Goal: Use online tool/utility: Utilize a website feature to perform a specific function

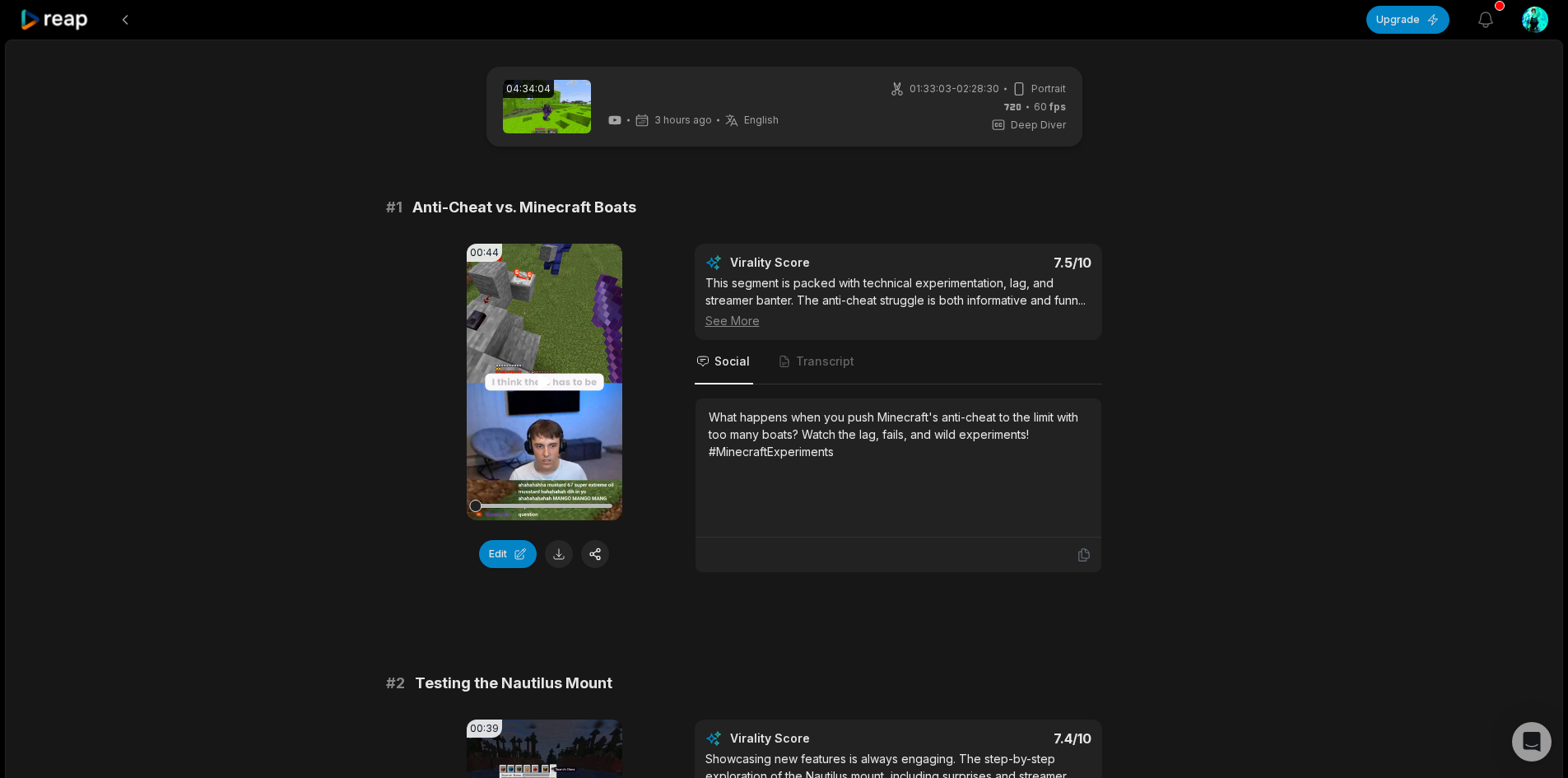
click at [549, 381] on icon at bounding box center [544, 381] width 20 height 20
drag, startPoint x: 1080, startPoint y: 679, endPoint x: 1069, endPoint y: 678, distance: 11.0
click at [570, 414] on video "Your browser does not support mp4 format." at bounding box center [544, 381] width 156 height 277
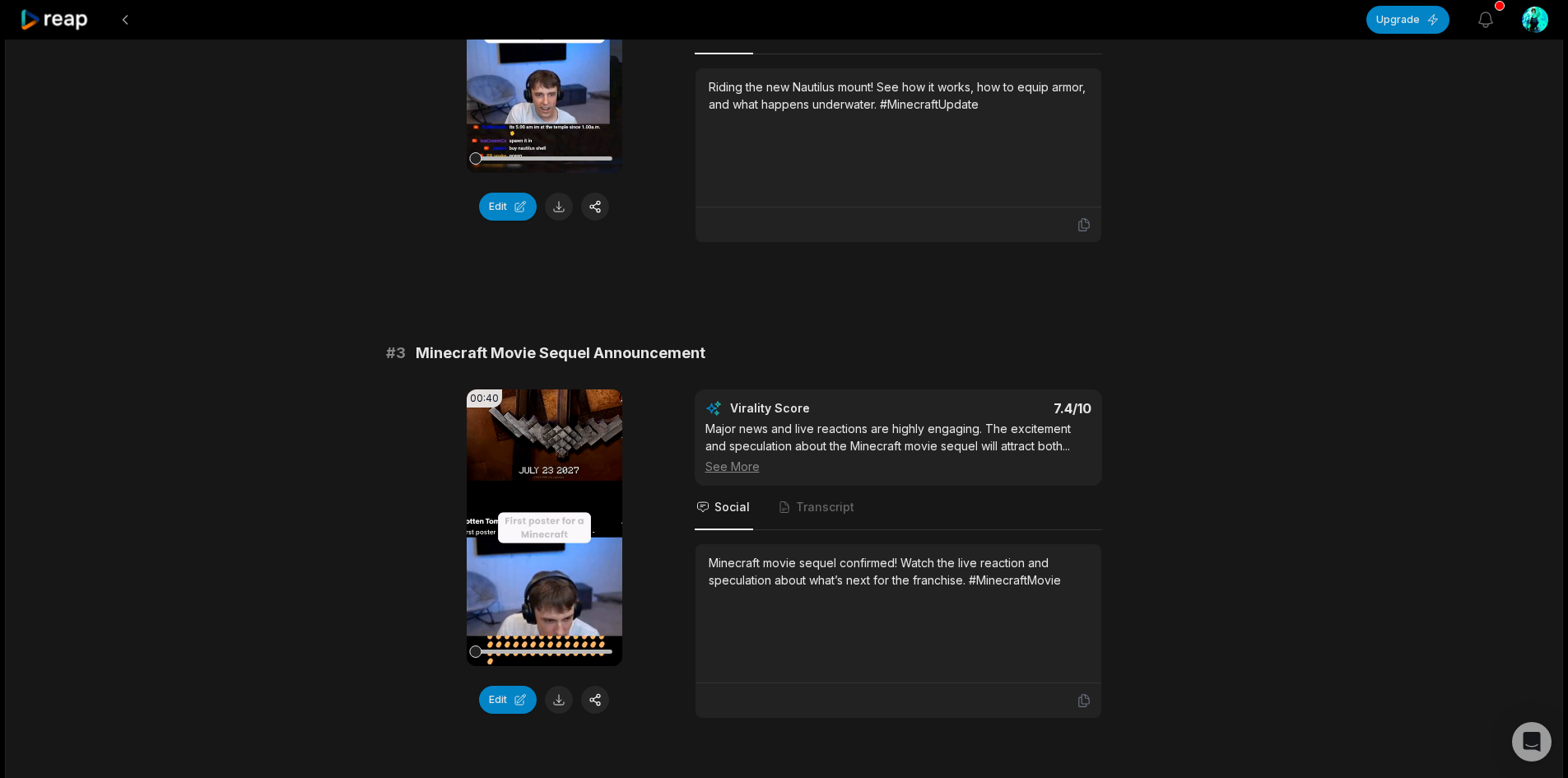
scroll to position [905, 0]
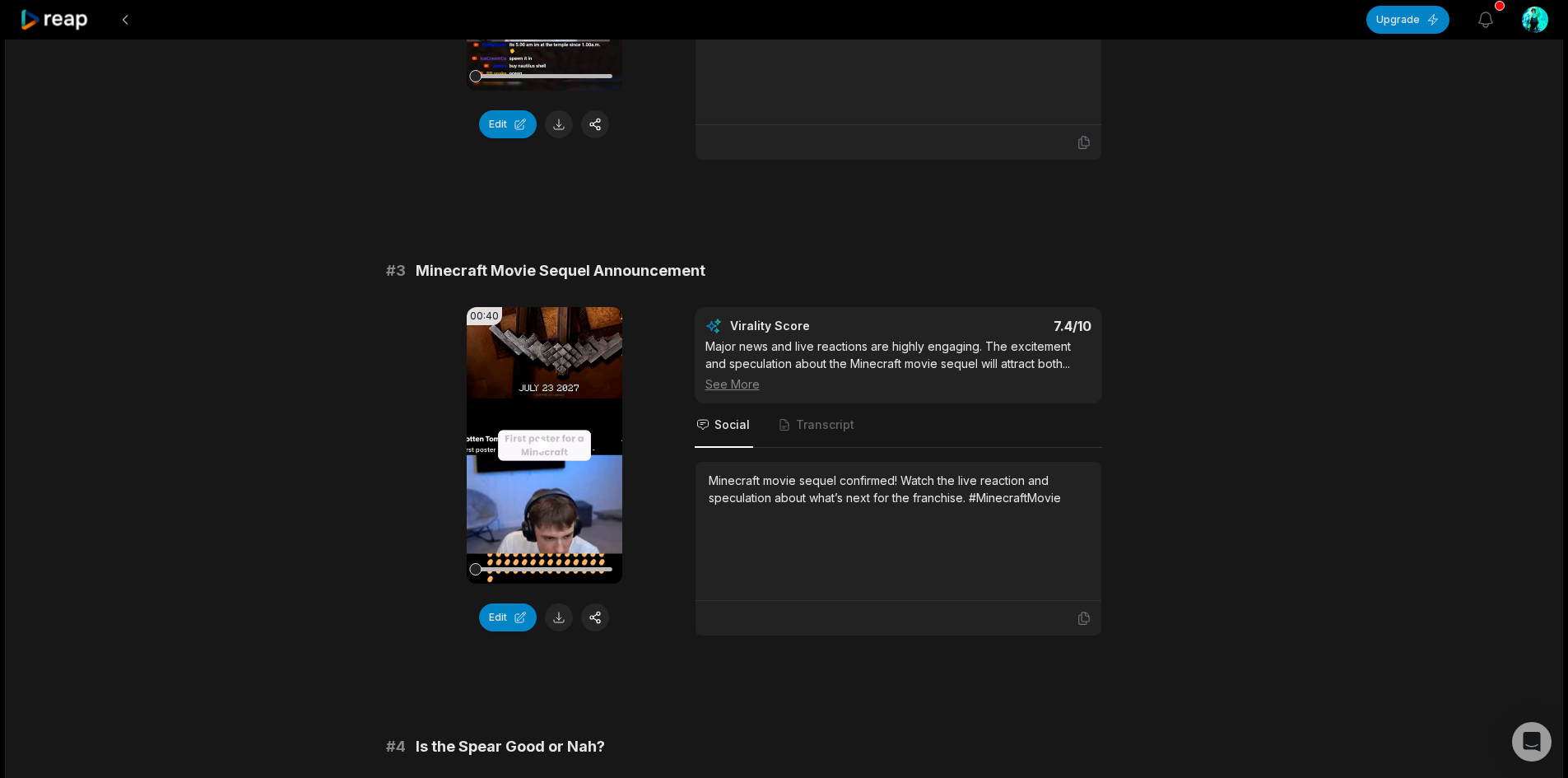
click at [558, 501] on video "Your browser does not support mp4 format." at bounding box center [544, 445] width 156 height 277
click at [503, 631] on button "Edit" at bounding box center [508, 617] width 58 height 28
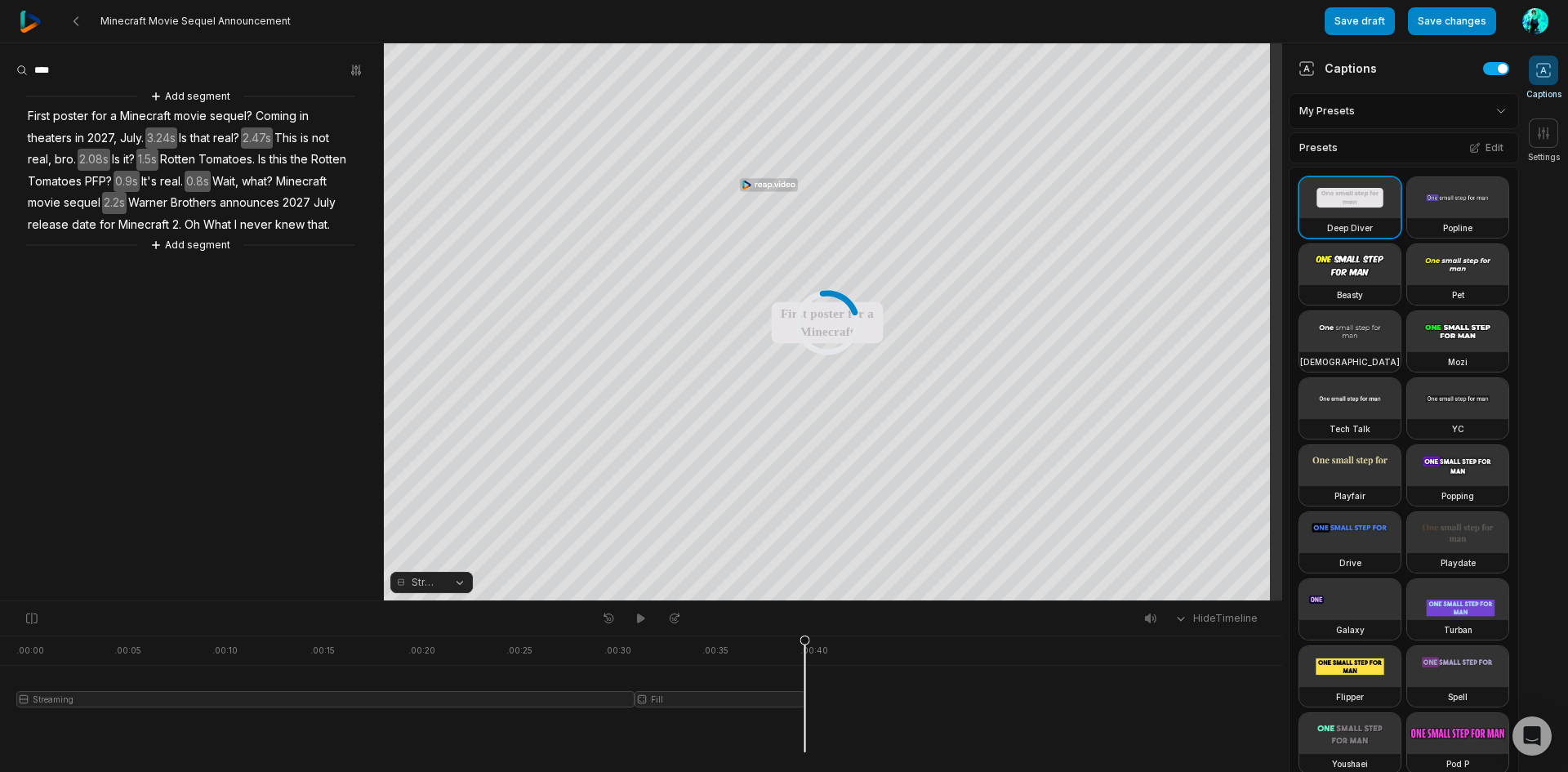
click at [791, 325] on div "Your browser does not support mp4 format. Your browser does not support mp4 for…" at bounding box center [641, 322] width 1282 height 558
